Goal: Use online tool/utility

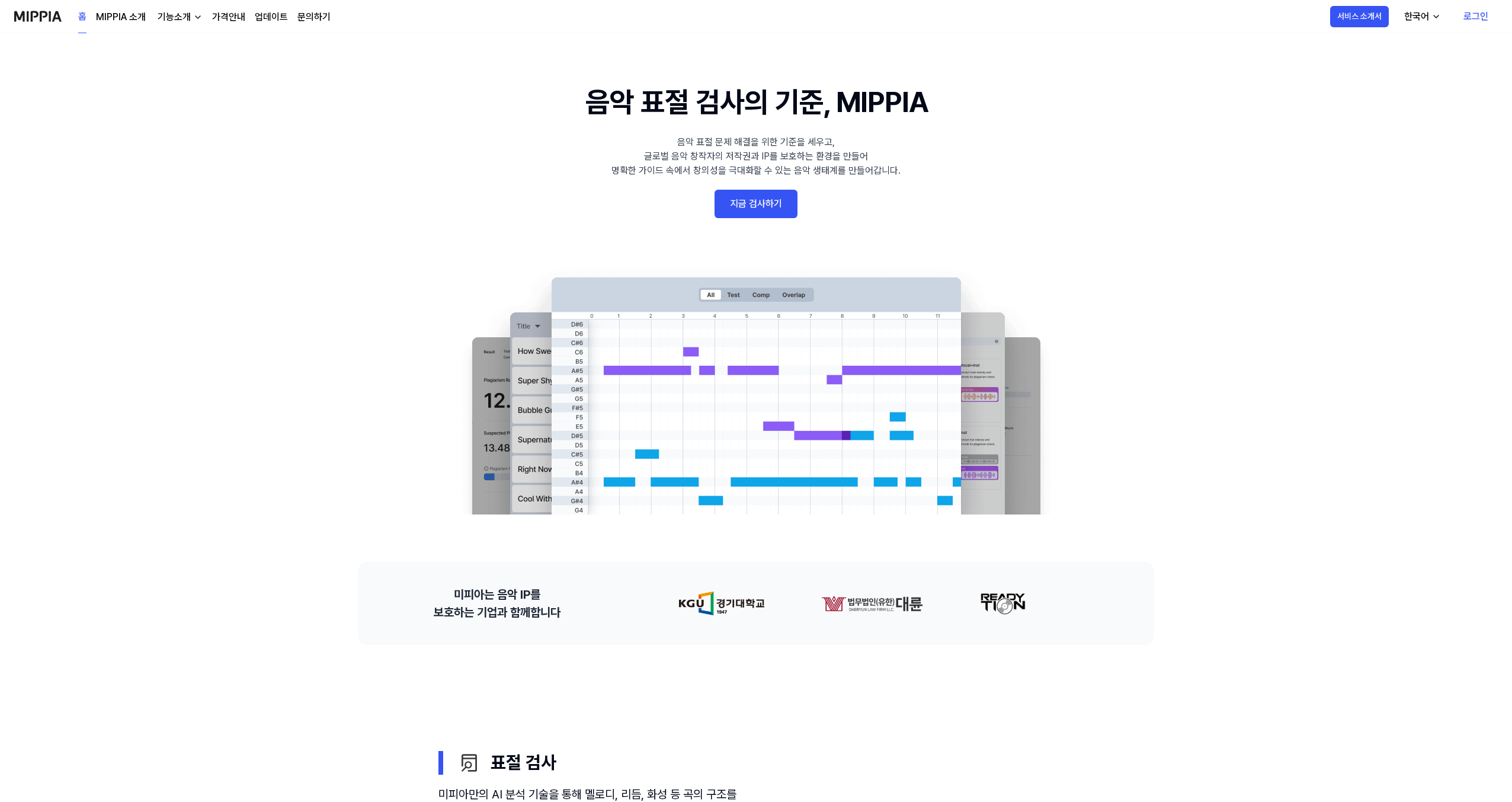
click at [724, 207] on link "지금 검사하기" at bounding box center [756, 204] width 83 height 28
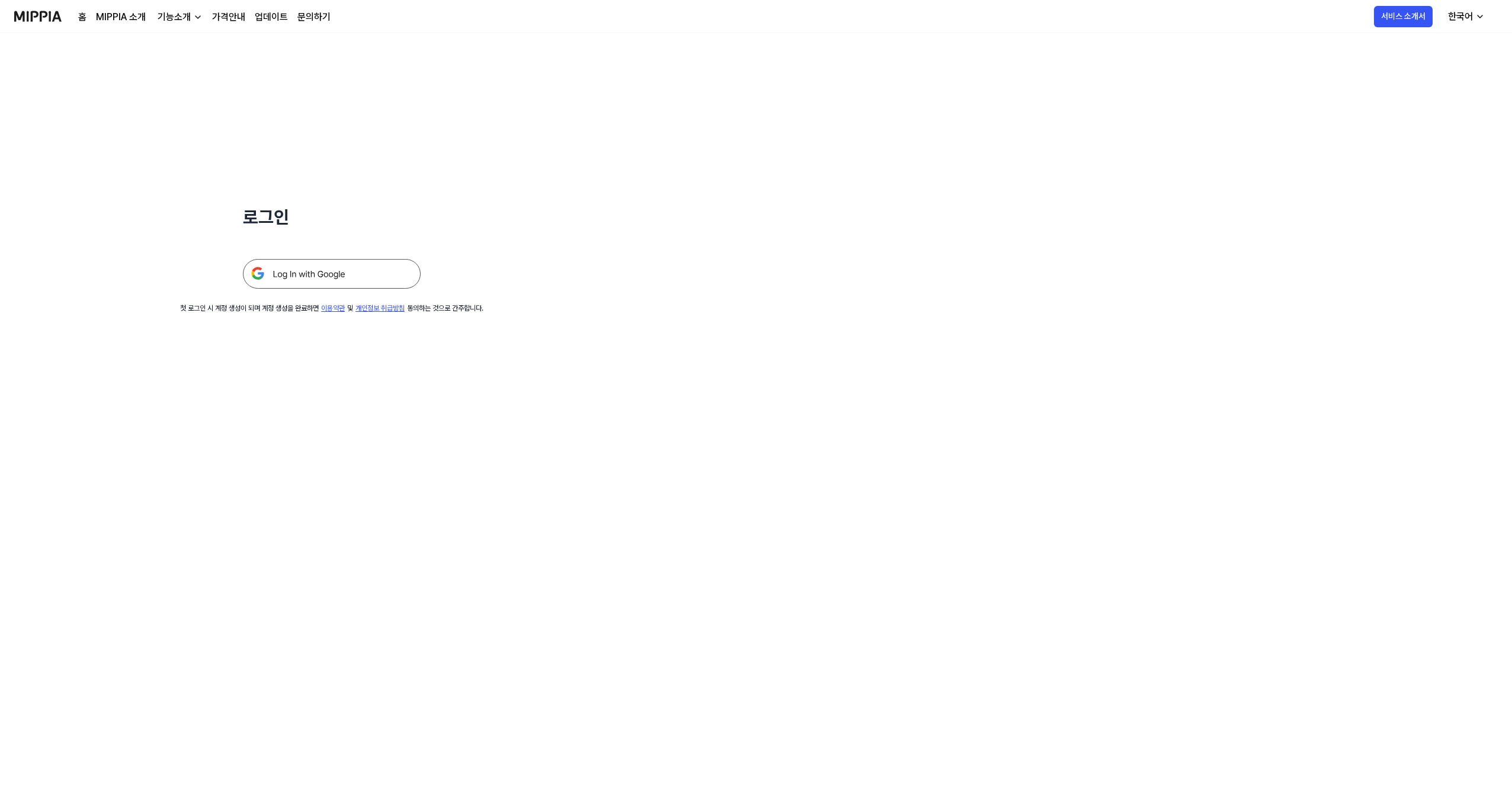
click at [313, 264] on img at bounding box center [332, 273] width 178 height 29
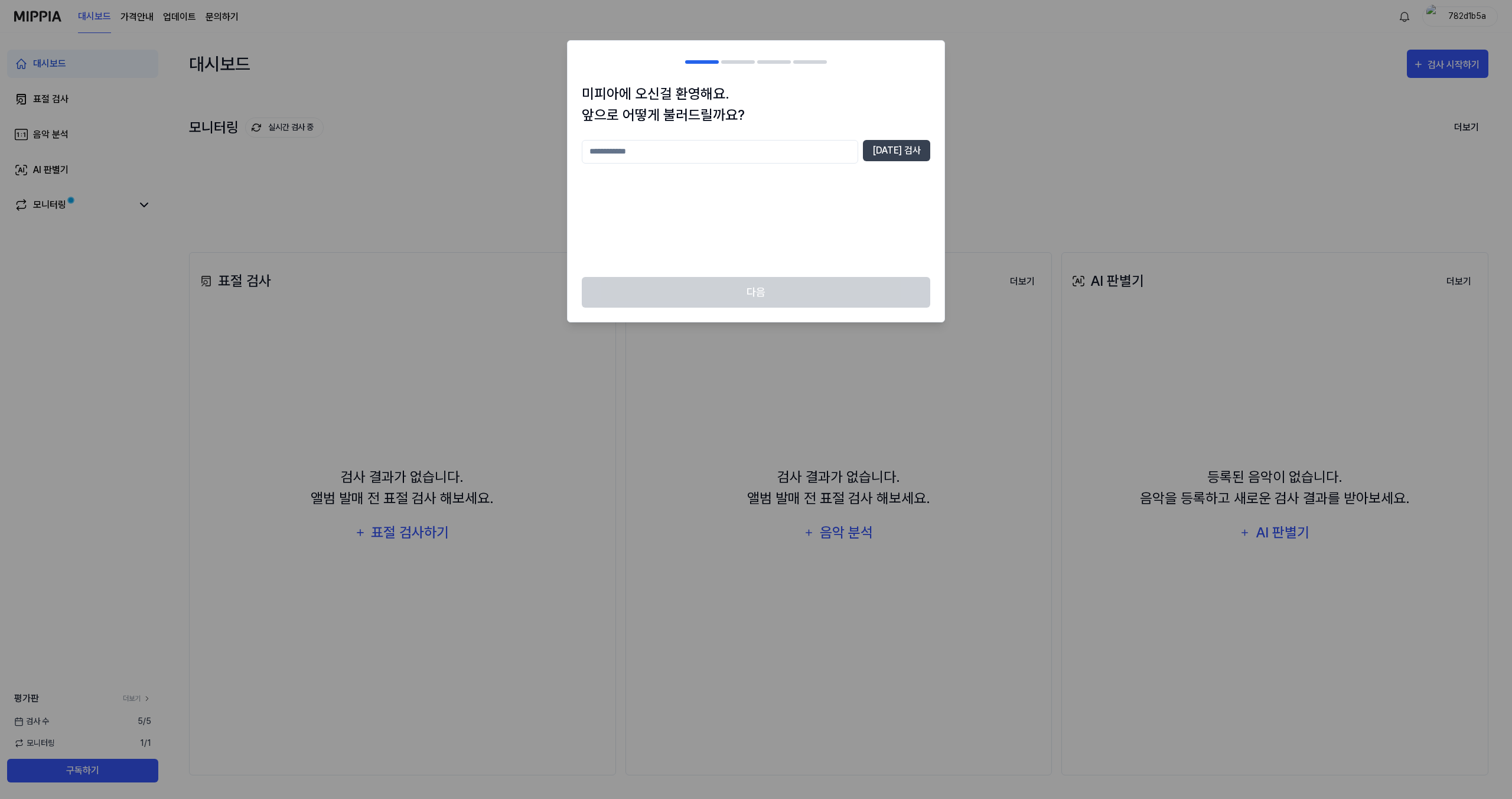
click at [761, 151] on input "text" at bounding box center [720, 151] width 276 height 24
type input "****"
click at [886, 140] on button "[DATE] 검사" at bounding box center [896, 150] width 67 height 21
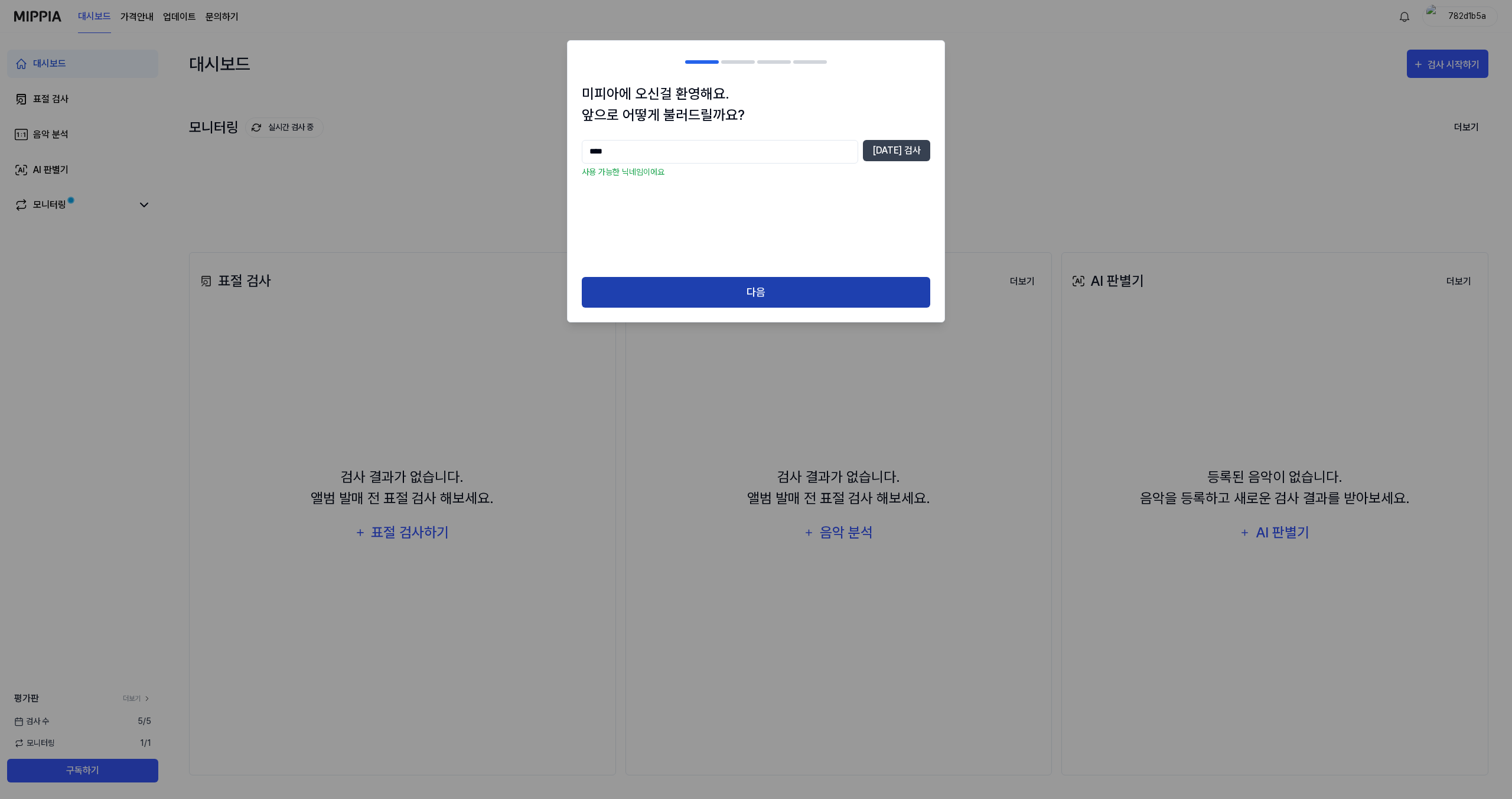
click at [676, 278] on button "다음" at bounding box center [756, 292] width 348 height 31
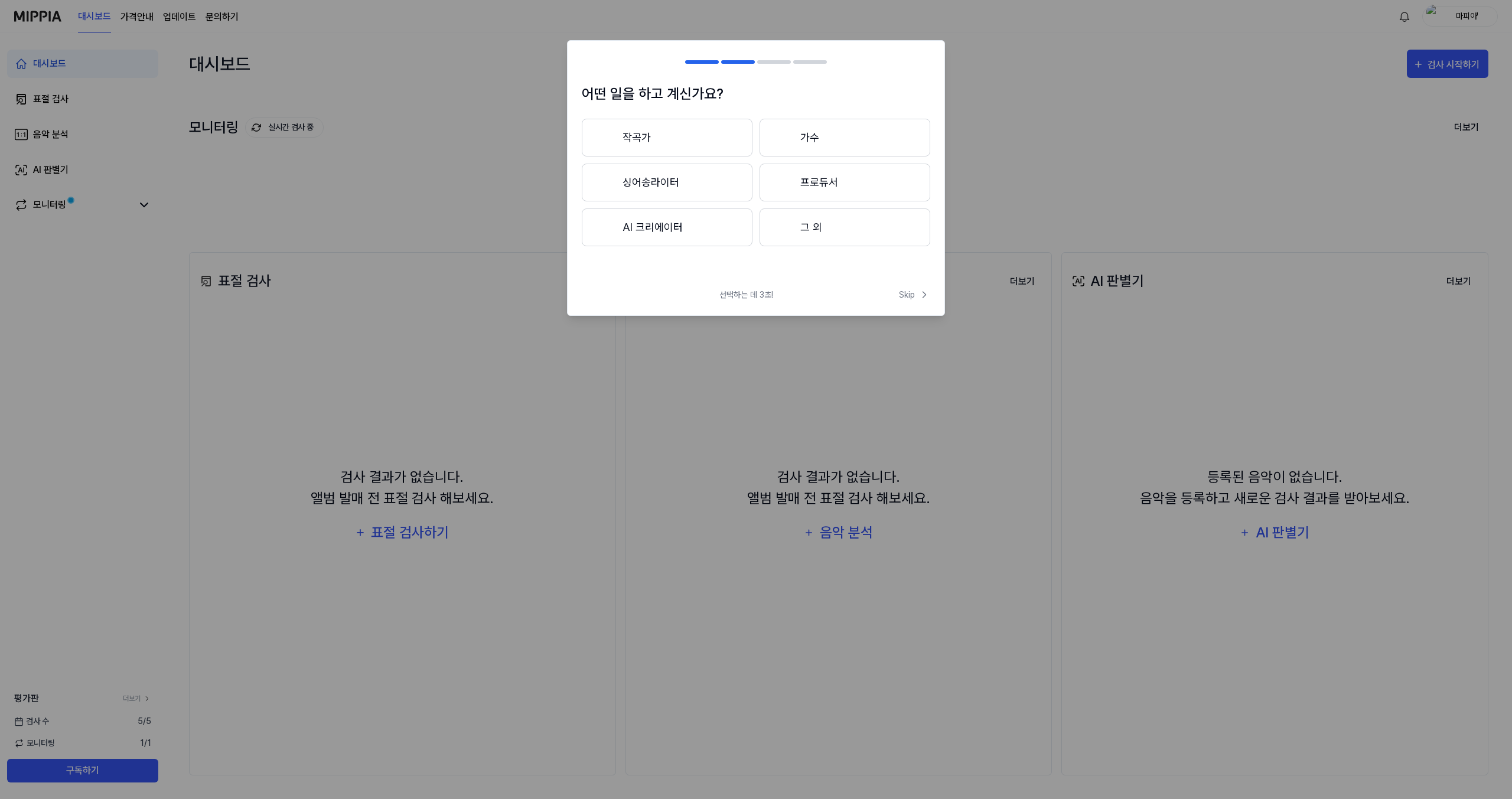
click at [668, 134] on button "작곡가" at bounding box center [667, 137] width 170 height 38
click at [736, 195] on button "3년 이하" at bounding box center [667, 183] width 170 height 38
click at [692, 144] on button "대중가요" at bounding box center [666, 137] width 169 height 38
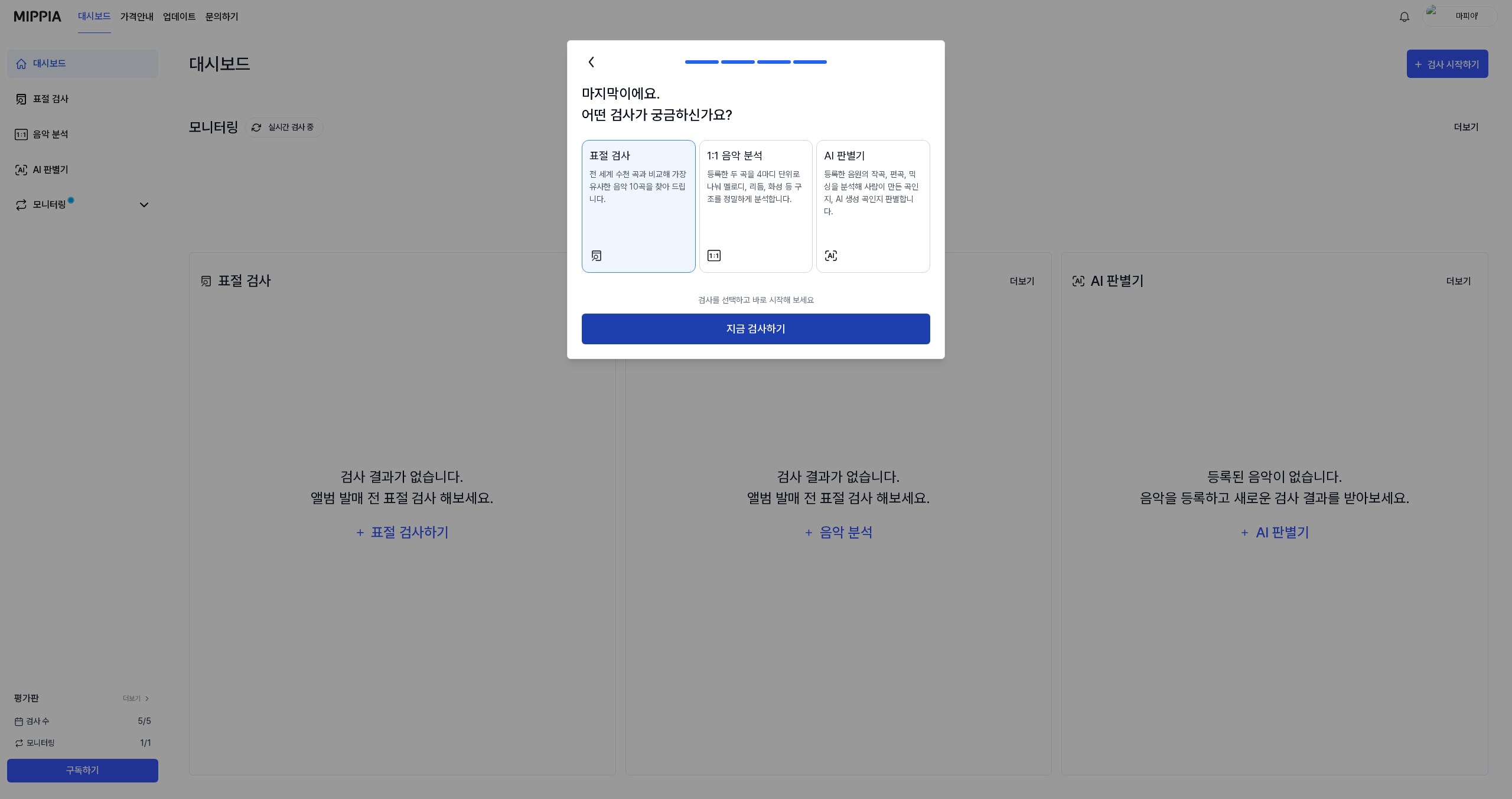
click at [733, 323] on button "지금 검사하기" at bounding box center [756, 329] width 348 height 31
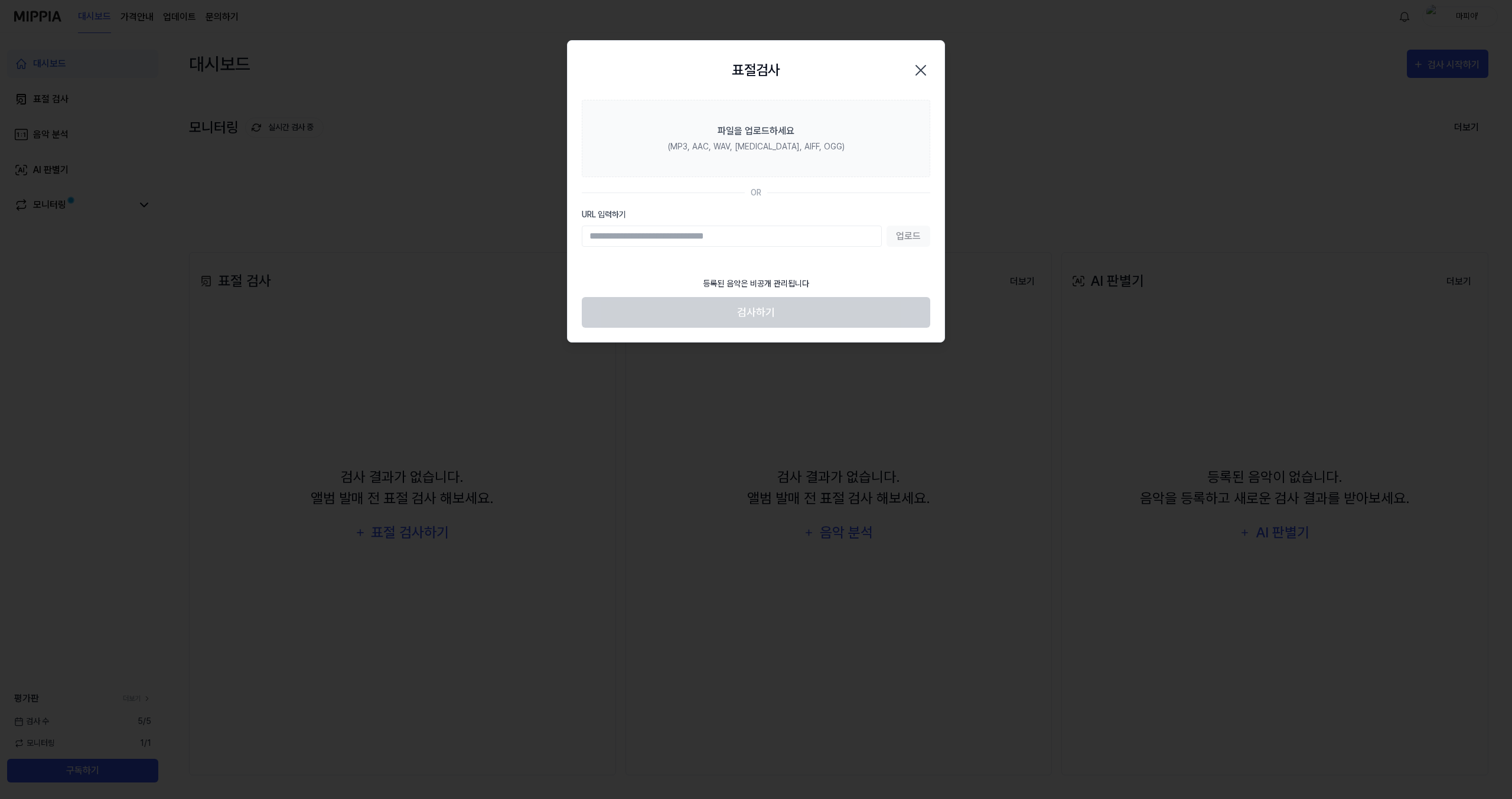
click at [718, 232] on input "URL 입력하기" at bounding box center [731, 236] width 300 height 21
